Goal: Navigation & Orientation: Find specific page/section

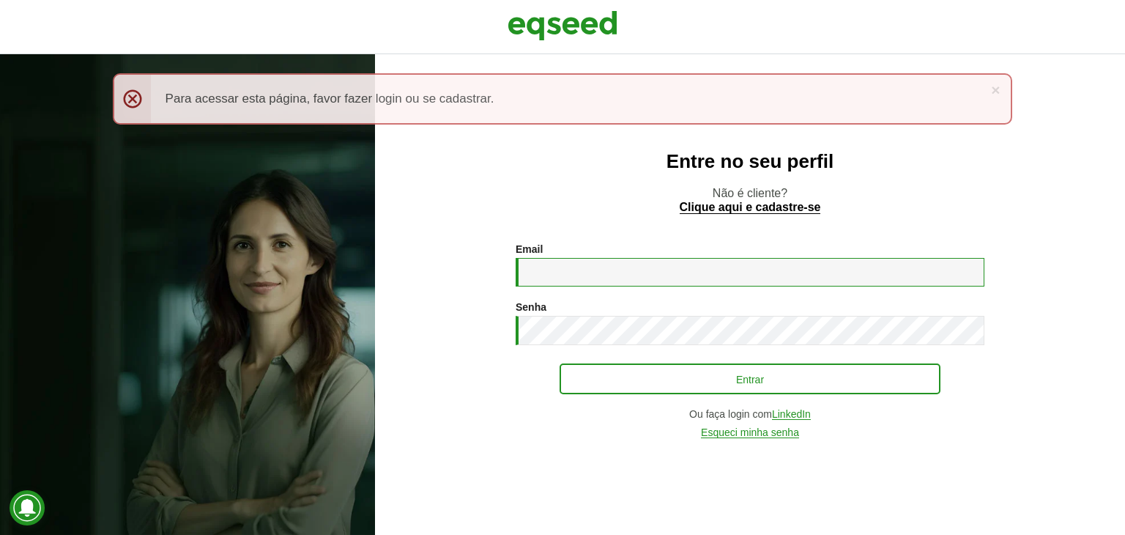
type input "**********"
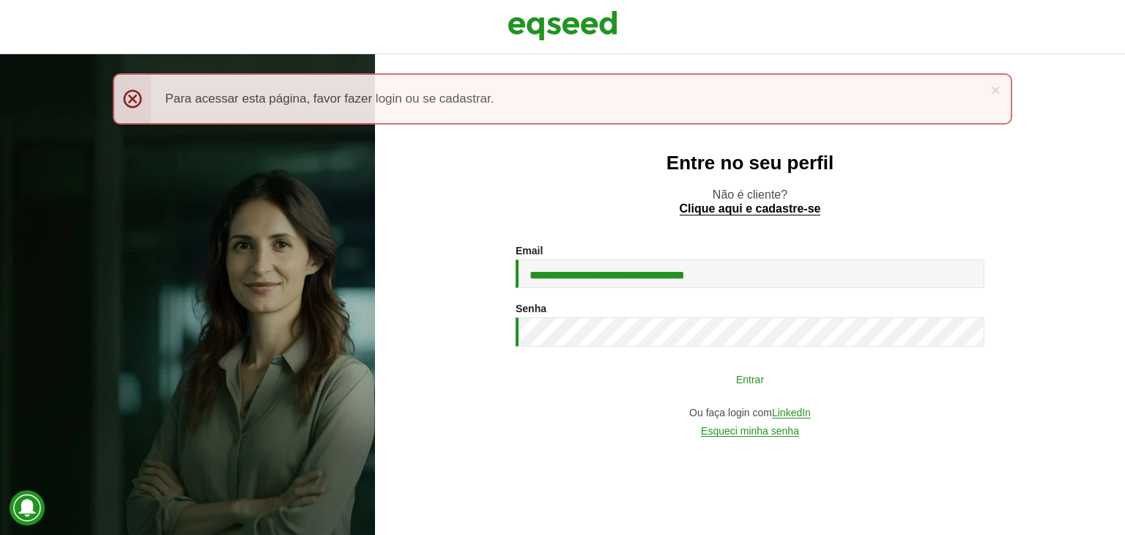
click at [750, 377] on button "Entrar" at bounding box center [750, 379] width 381 height 28
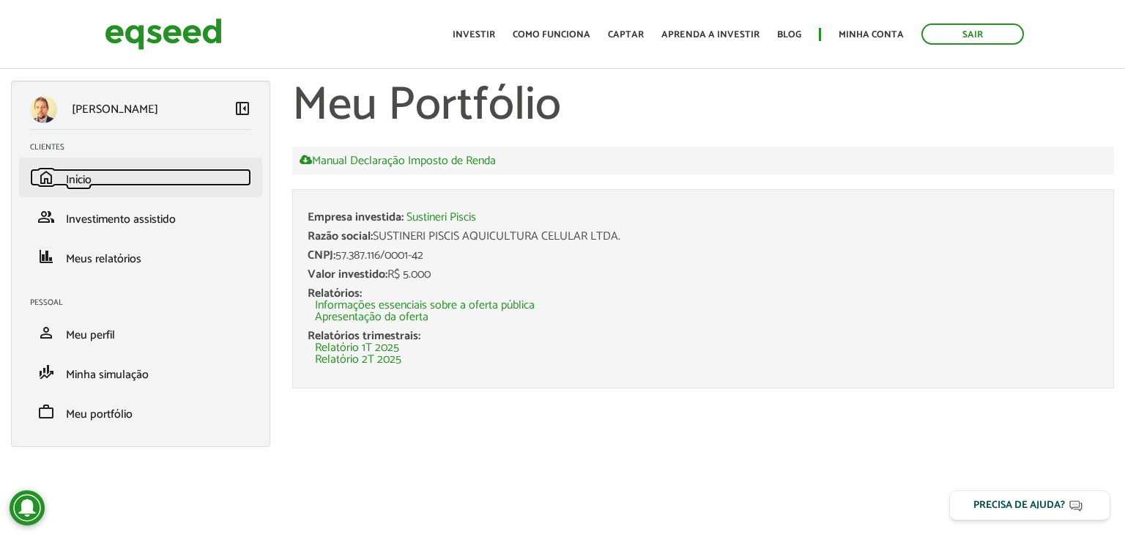
click at [73, 174] on span "Início" at bounding box center [79, 180] width 26 height 20
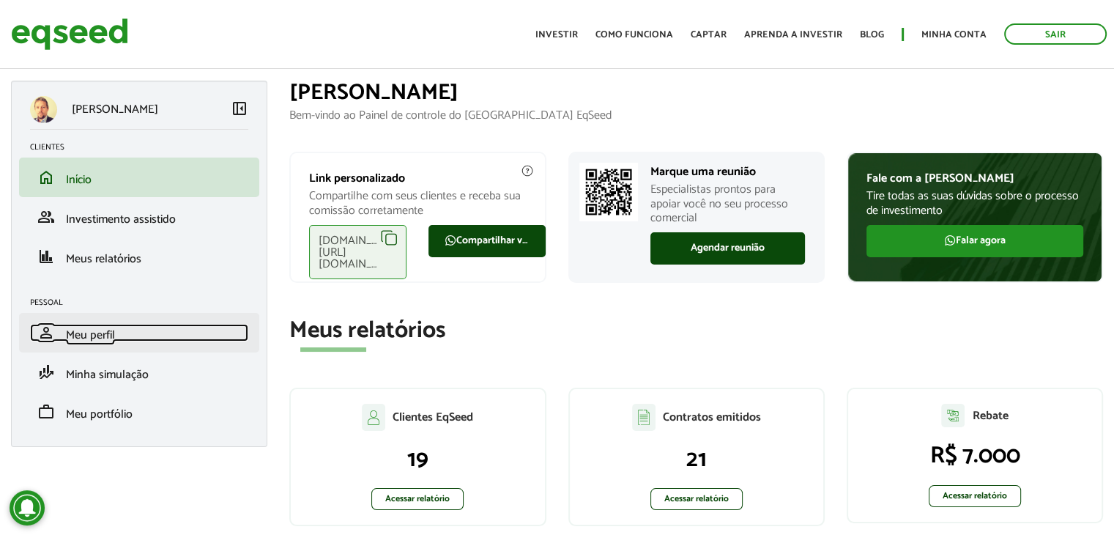
click at [86, 335] on span "Meu perfil" at bounding box center [90, 335] width 49 height 20
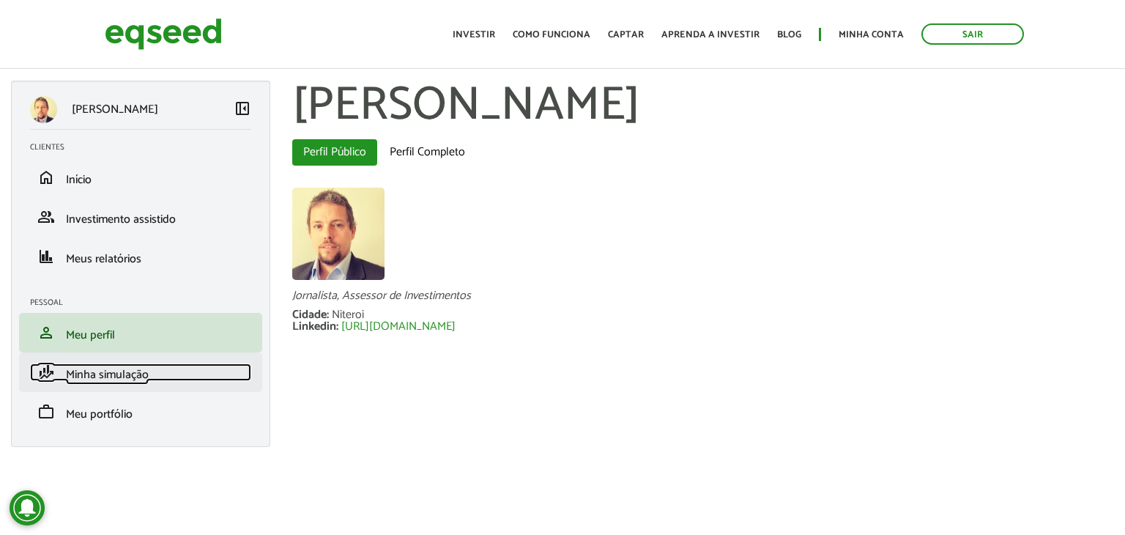
click at [100, 379] on span "Minha simulação" at bounding box center [107, 375] width 83 height 20
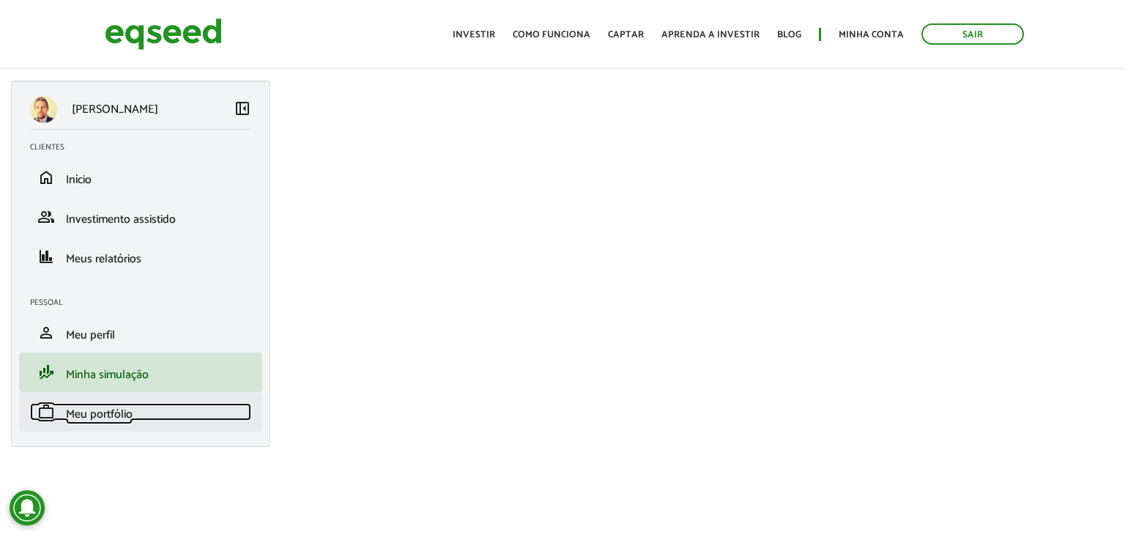
click at [104, 415] on span "Meu portfólio" at bounding box center [99, 414] width 67 height 20
